Goal: Information Seeking & Learning: Learn about a topic

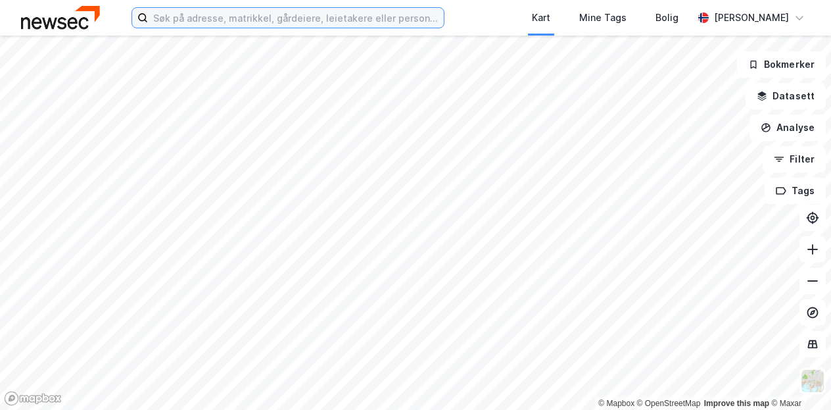
click at [332, 17] on input at bounding box center [296, 18] width 296 height 20
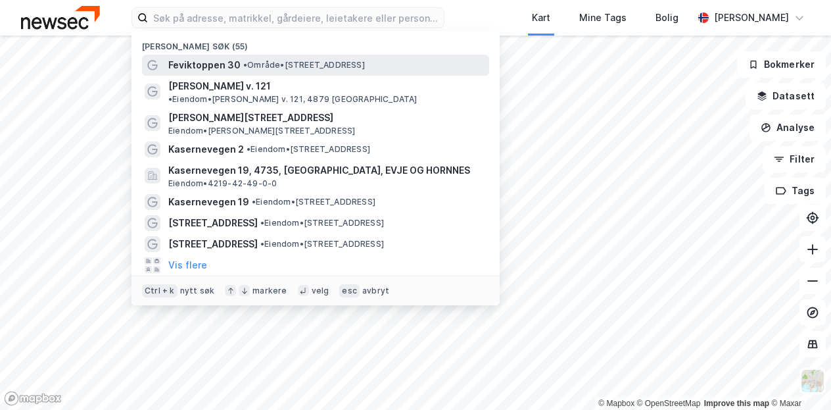
click at [207, 70] on span "Feviktoppen 30" at bounding box center [204, 65] width 72 height 16
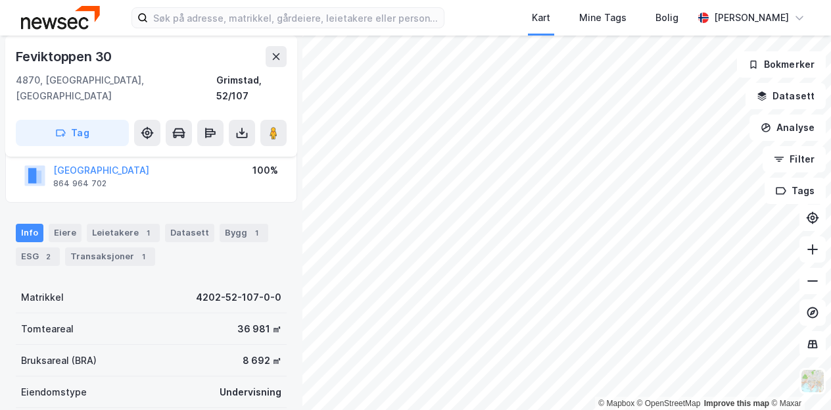
scroll to position [96, 0]
click at [30, 249] on div "ESG 2" at bounding box center [38, 258] width 44 height 18
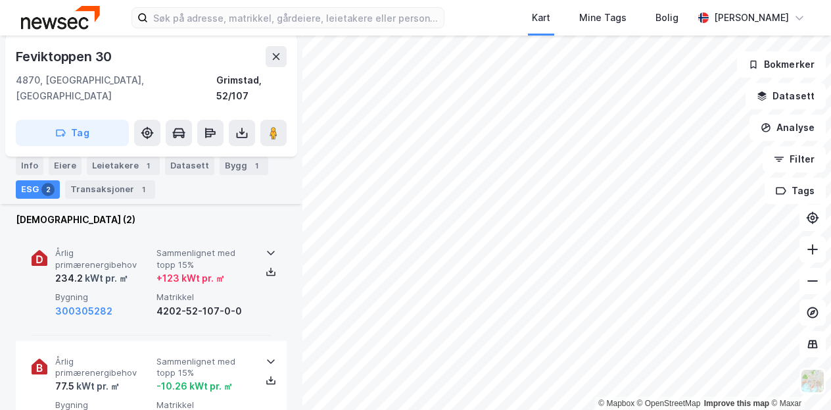
scroll to position [164, 0]
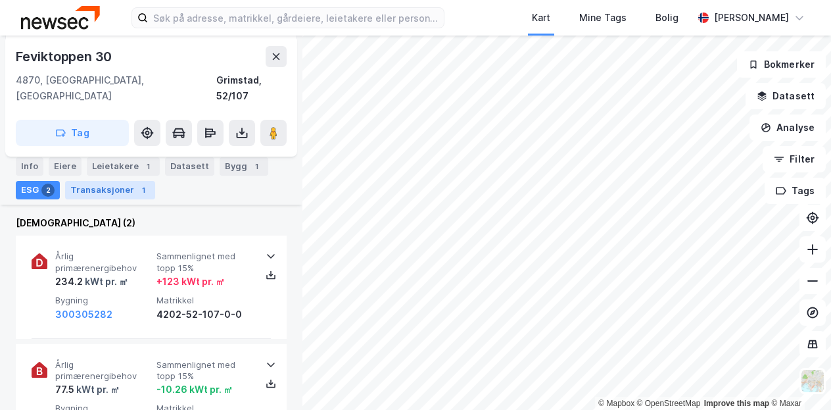
click at [131, 183] on div "Transaksjoner 1" at bounding box center [110, 190] width 90 height 18
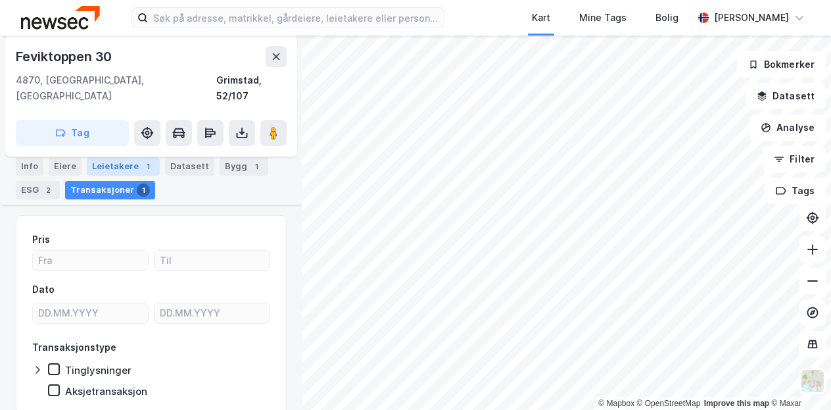
click at [120, 166] on div "Leietakere 1" at bounding box center [123, 166] width 73 height 18
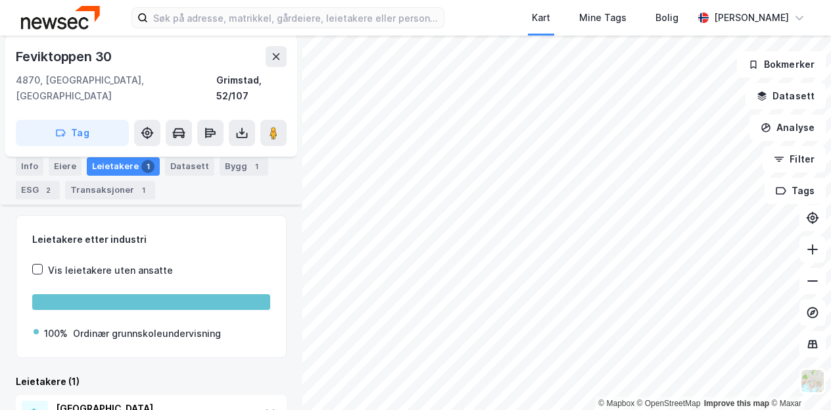
scroll to position [218, 0]
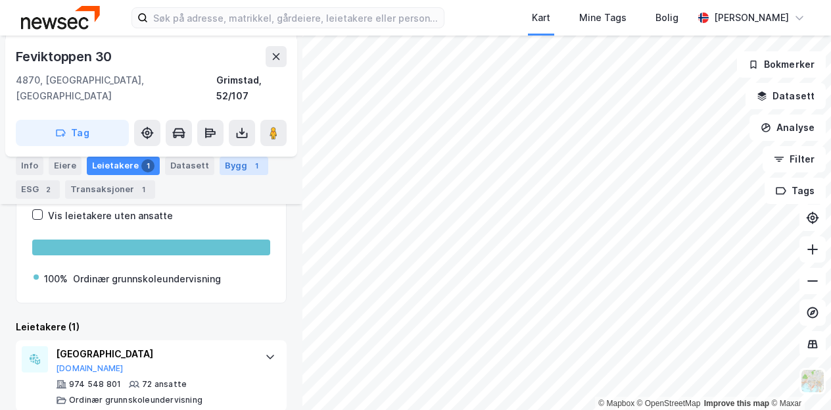
click at [231, 172] on div "Bygg 1" at bounding box center [244, 165] width 49 height 18
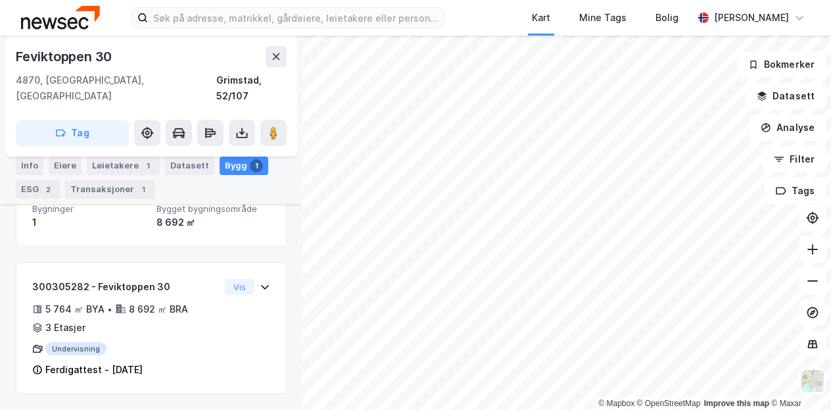
scroll to position [174, 0]
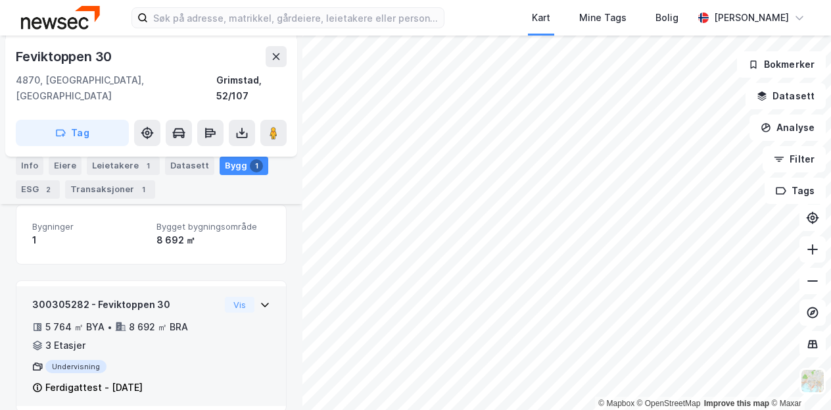
click at [260, 299] on icon at bounding box center [265, 304] width 11 height 11
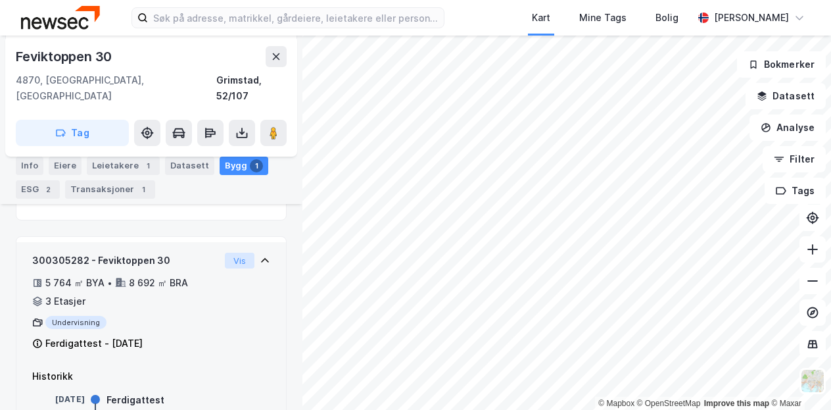
click at [227, 252] on button "Vis" at bounding box center [240, 260] width 30 height 16
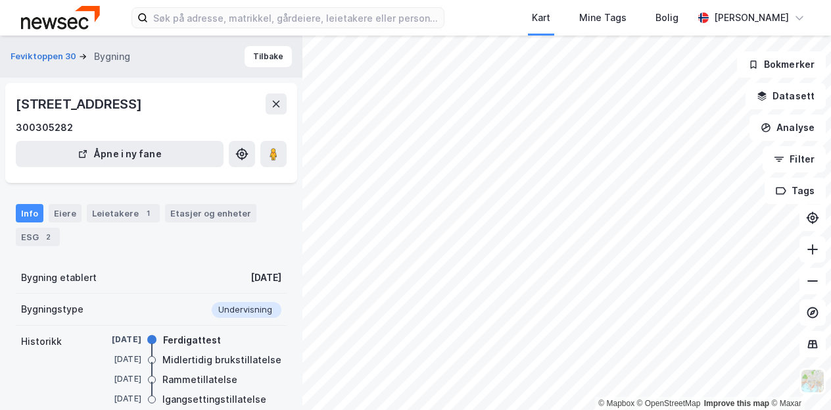
scroll to position [200, 0]
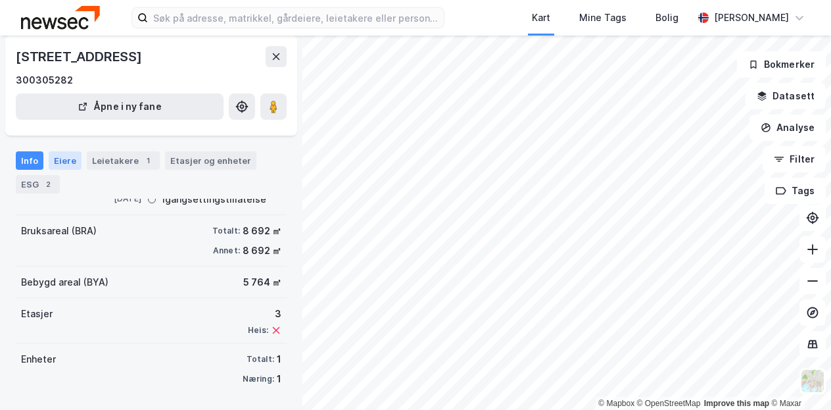
click at [55, 160] on div "Eiere" at bounding box center [65, 160] width 33 height 18
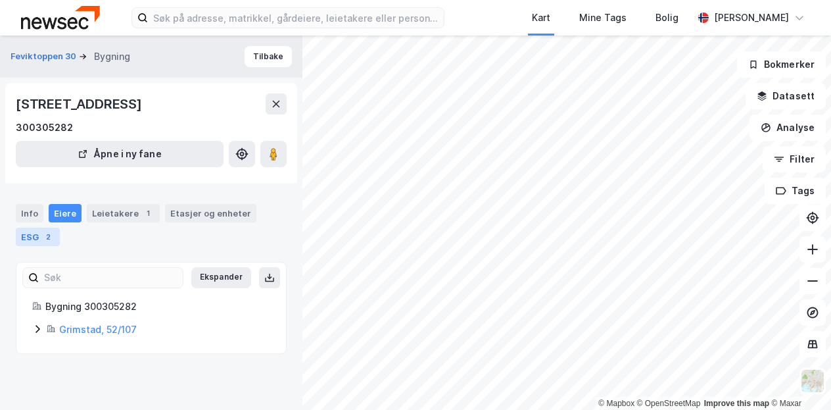
click at [24, 234] on div "ESG 2" at bounding box center [38, 236] width 44 height 18
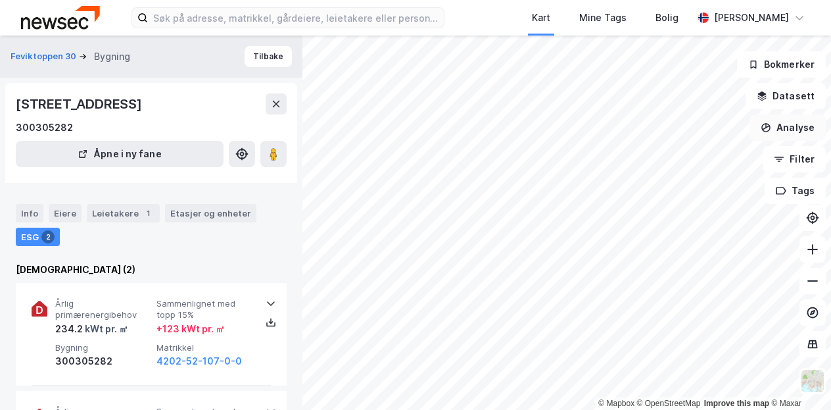
click at [785, 124] on button "Analyse" at bounding box center [788, 127] width 76 height 26
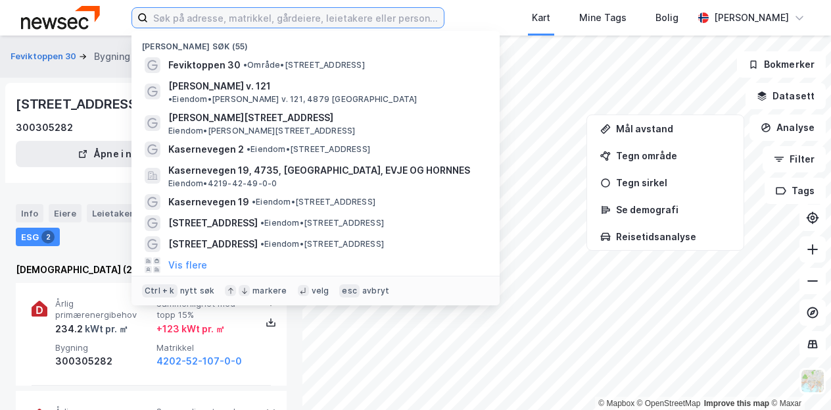
click at [256, 14] on input at bounding box center [296, 18] width 296 height 20
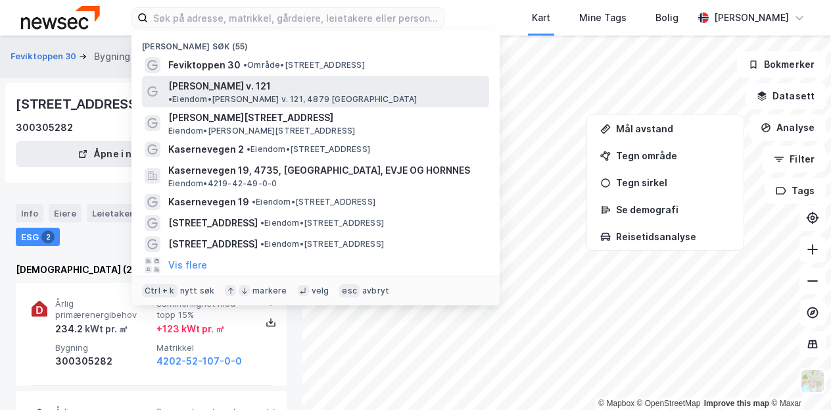
click at [231, 83] on span "[PERSON_NAME] v. 121" at bounding box center [219, 86] width 103 height 16
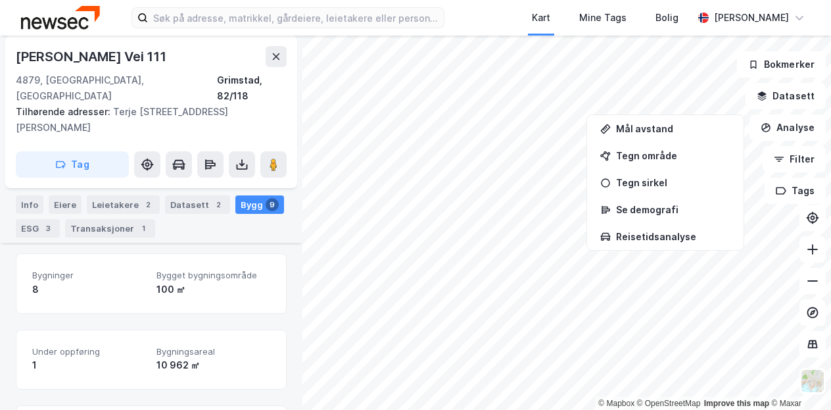
scroll to position [160, 0]
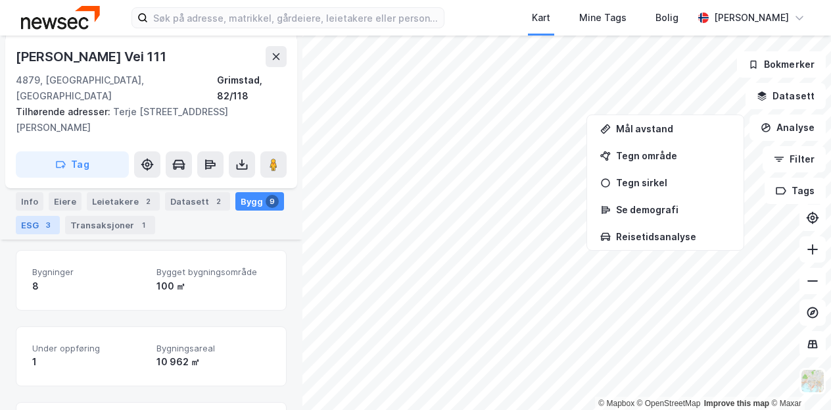
click at [26, 220] on div "ESG 3" at bounding box center [38, 225] width 44 height 18
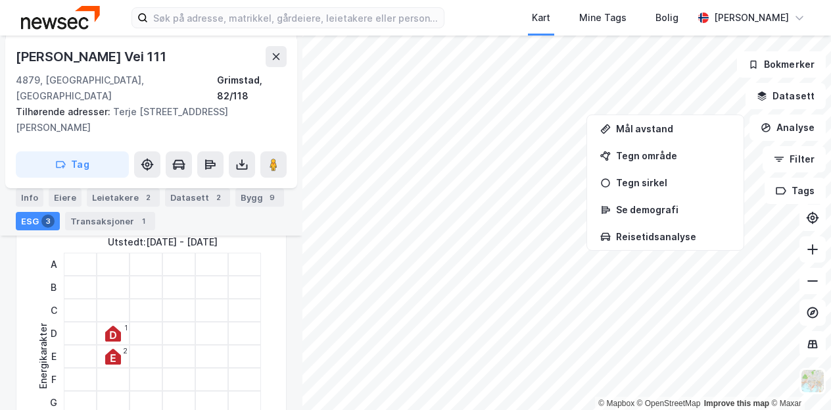
scroll to position [147, 0]
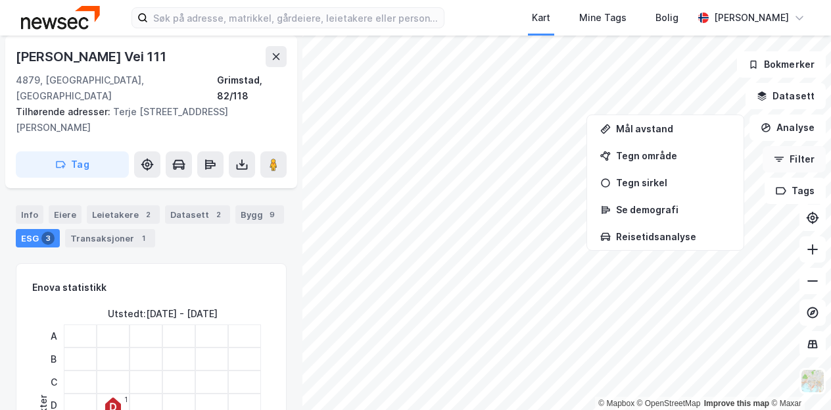
click at [784, 155] on icon "button" at bounding box center [779, 159] width 11 height 11
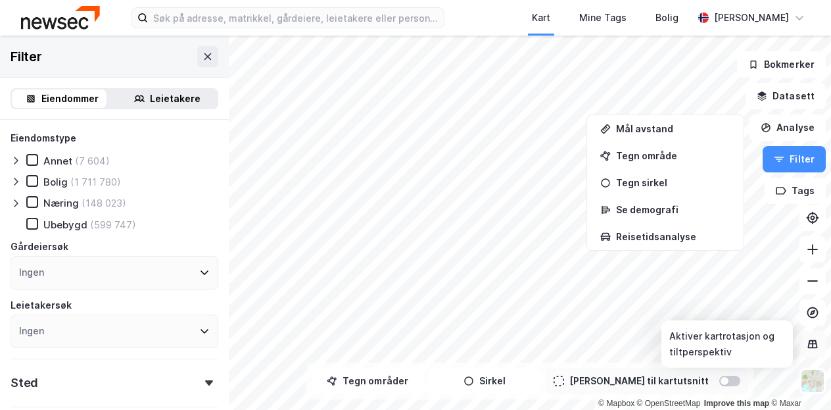
click at [809, 344] on icon at bounding box center [813, 343] width 10 height 9
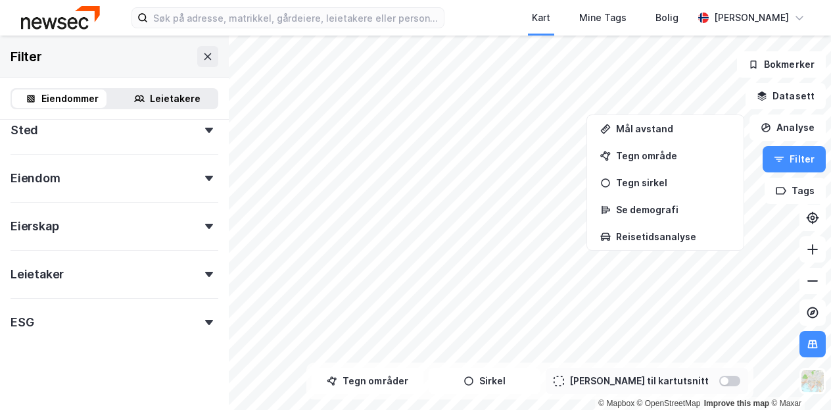
scroll to position [254, 0]
click at [151, 233] on div "Eierskap" at bounding box center [115, 219] width 208 height 37
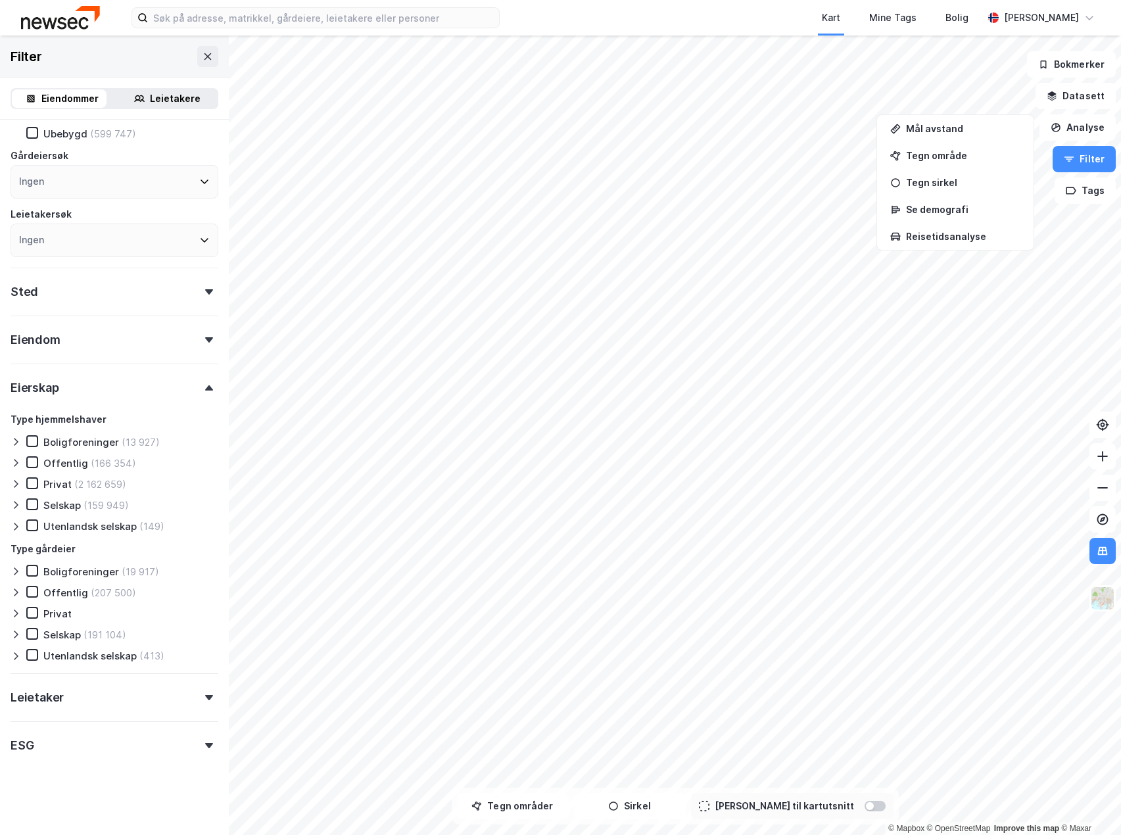
scroll to position [91, 0]
